Goal: Use online tool/utility: Utilize a website feature to perform a specific function

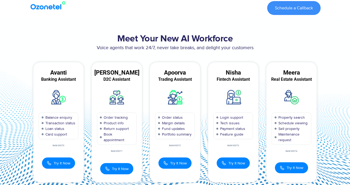
scroll to position [24, 0]
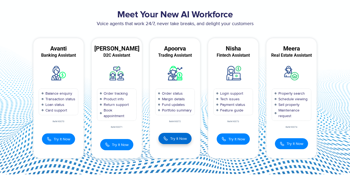
click at [173, 140] on span "Try It Now" at bounding box center [178, 139] width 17 height 6
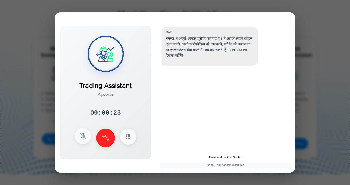
click at [82, 136] on img at bounding box center [83, 136] width 6 height 6
click at [82, 133] on img at bounding box center [83, 136] width 6 height 6
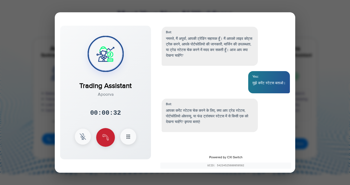
click at [104, 139] on img at bounding box center [105, 137] width 6 height 6
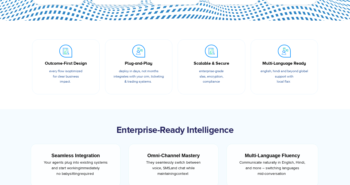
scroll to position [0, 0]
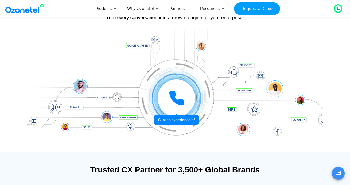
scroll to position [62, 0]
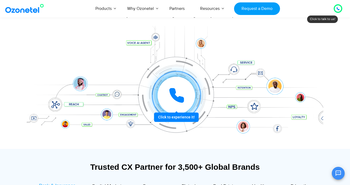
click at [176, 96] on icon at bounding box center [176, 95] width 16 height 16
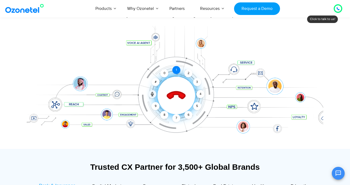
click at [176, 71] on div "1" at bounding box center [176, 70] width 8 height 8
click at [177, 96] on icon at bounding box center [176, 95] width 23 height 23
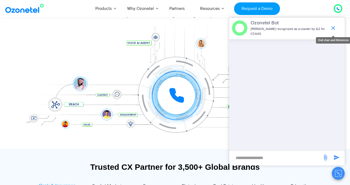
click at [334, 27] on icon "end chat or minimize" at bounding box center [333, 28] width 4 height 4
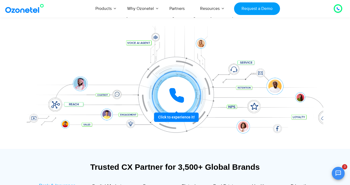
click at [176, 92] on icon at bounding box center [176, 95] width 16 height 16
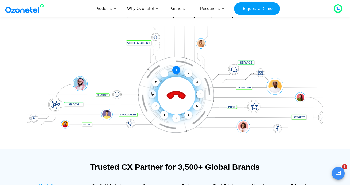
click at [175, 71] on div "1" at bounding box center [176, 70] width 8 height 8
click at [176, 71] on div "1" at bounding box center [176, 70] width 8 height 8
click at [178, 69] on div "1" at bounding box center [176, 70] width 8 height 8
click at [176, 70] on div "1" at bounding box center [176, 70] width 8 height 8
click at [187, 75] on div "2" at bounding box center [188, 73] width 8 height 8
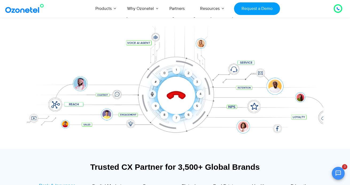
click at [181, 91] on icon at bounding box center [176, 95] width 23 height 23
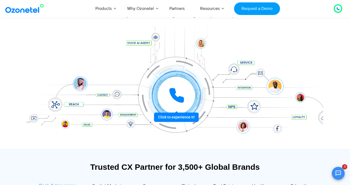
click at [177, 97] on icon at bounding box center [176, 95] width 13 height 13
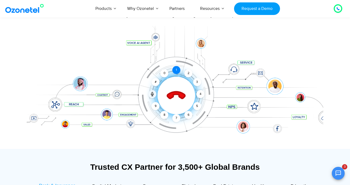
click at [177, 72] on div "1" at bounding box center [176, 70] width 8 height 8
click at [181, 95] on icon at bounding box center [176, 95] width 19 height 19
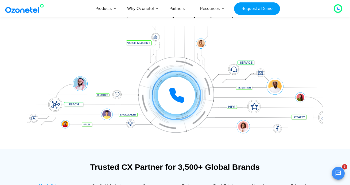
click at [338, 9] on icon at bounding box center [337, 8] width 3 height 3
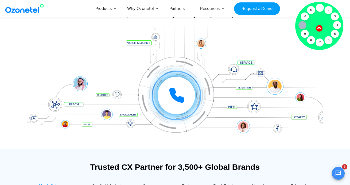
click at [321, 28] on icon at bounding box center [319, 28] width 5 height 5
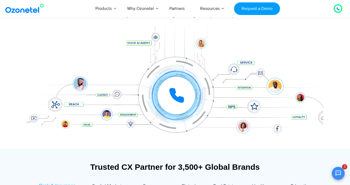
click at [339, 171] on icon "Open chat" at bounding box center [338, 173] width 6 height 6
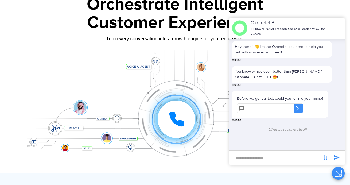
scroll to position [39, 0]
